Goal: Find specific page/section

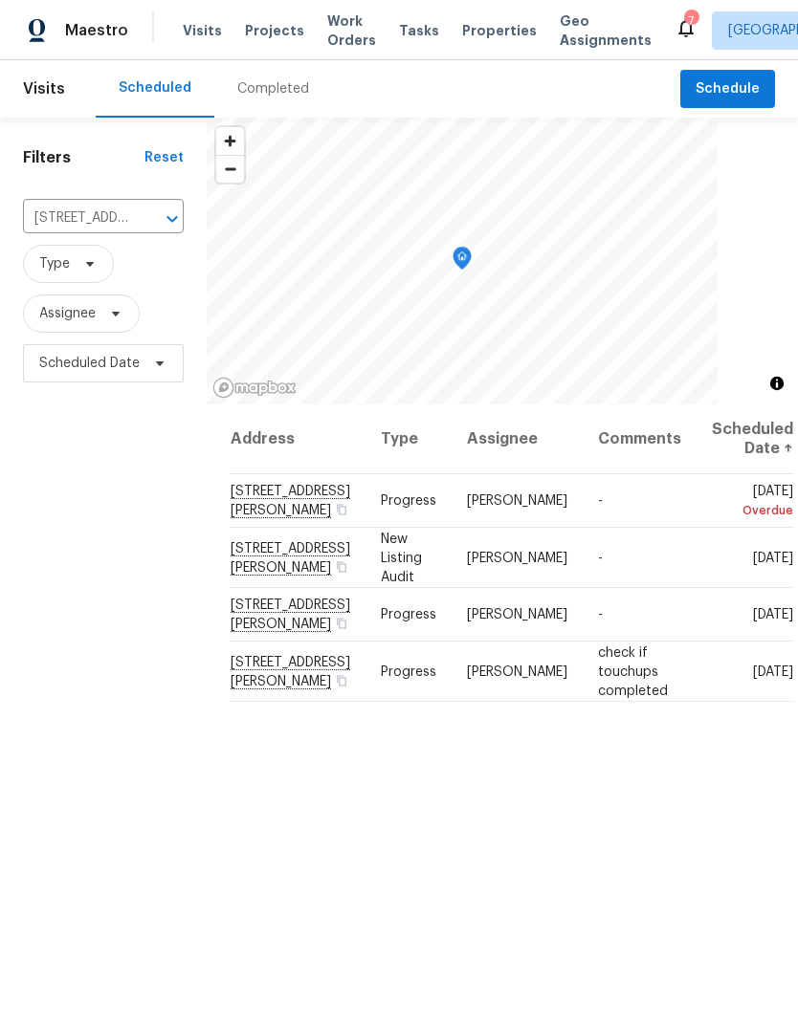
scroll to position [-2, 0]
click at [470, 28] on span "Properties" at bounding box center [499, 30] width 75 height 19
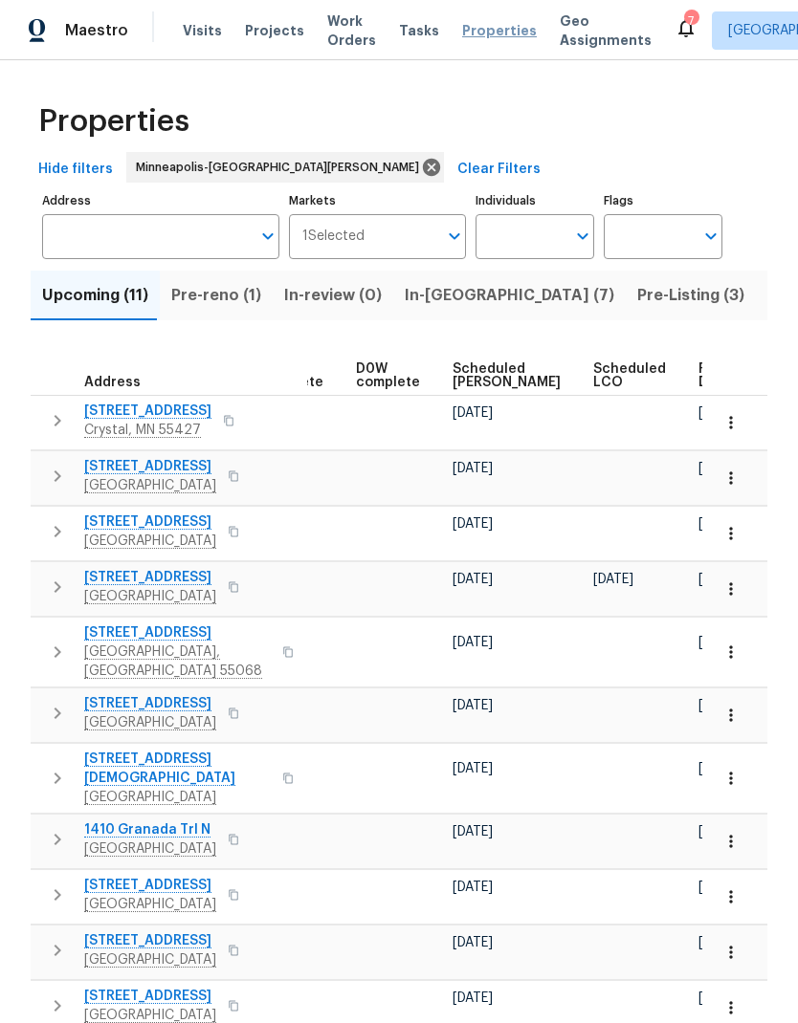
scroll to position [0, 479]
click at [699, 374] on span "Ready Date" at bounding box center [720, 375] width 42 height 27
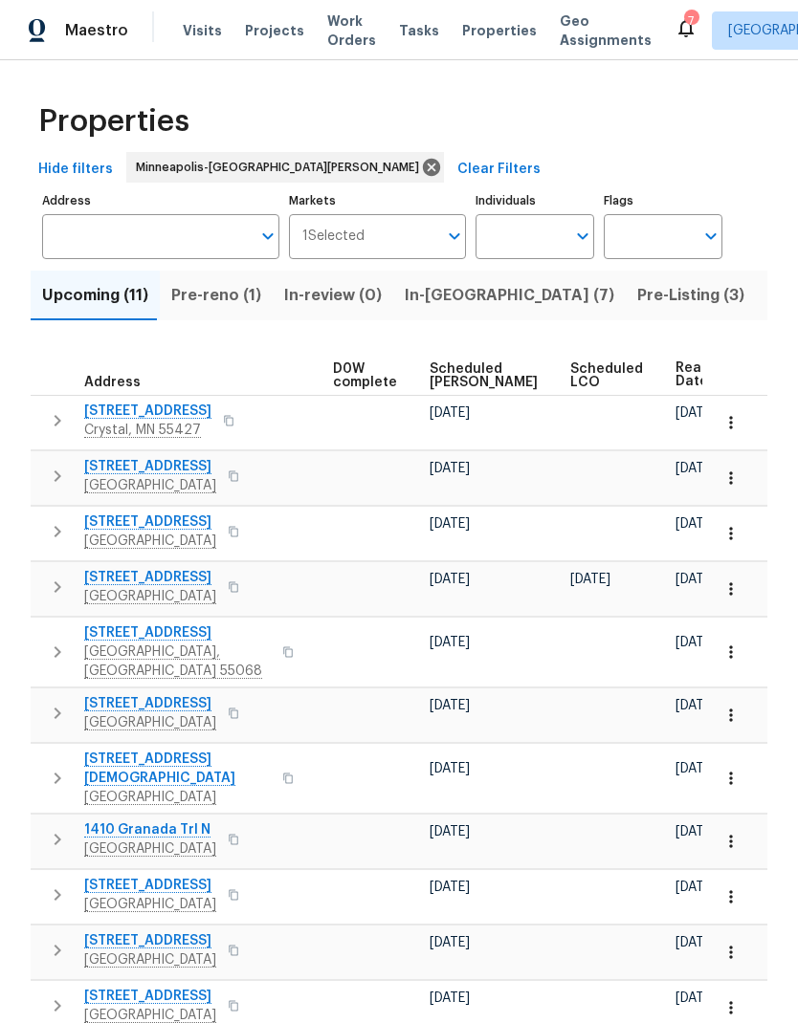
scroll to position [0, 502]
